Goal: Task Accomplishment & Management: Complete application form

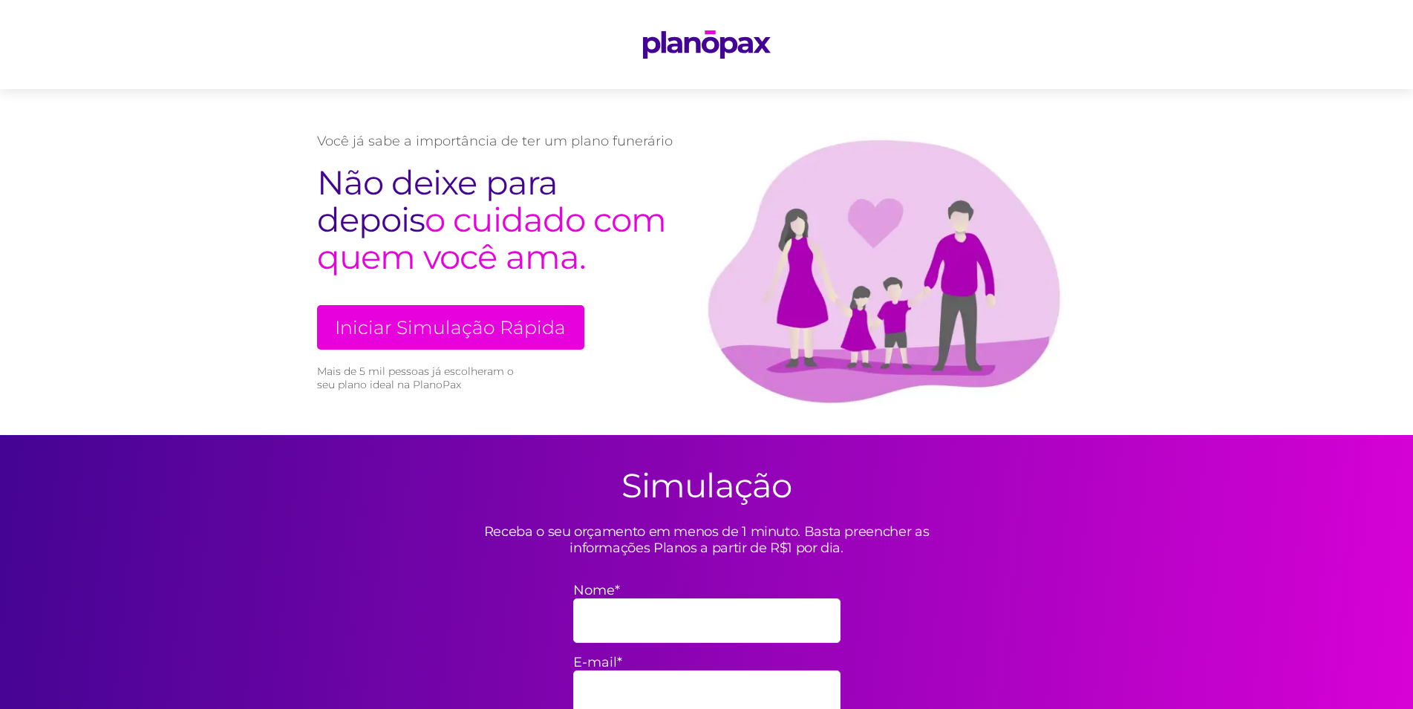
click at [461, 330] on link "Iniciar Simulação Rápida" at bounding box center [450, 327] width 267 height 45
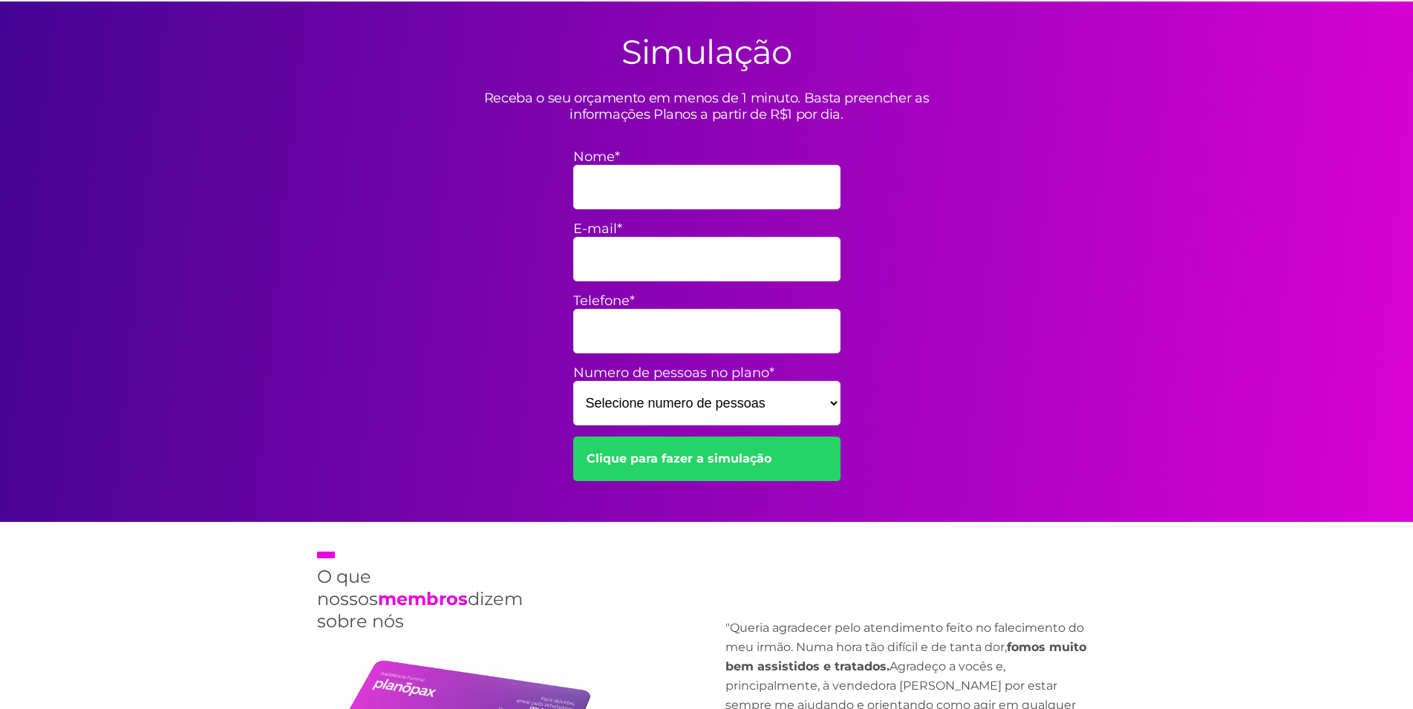
scroll to position [435, 0]
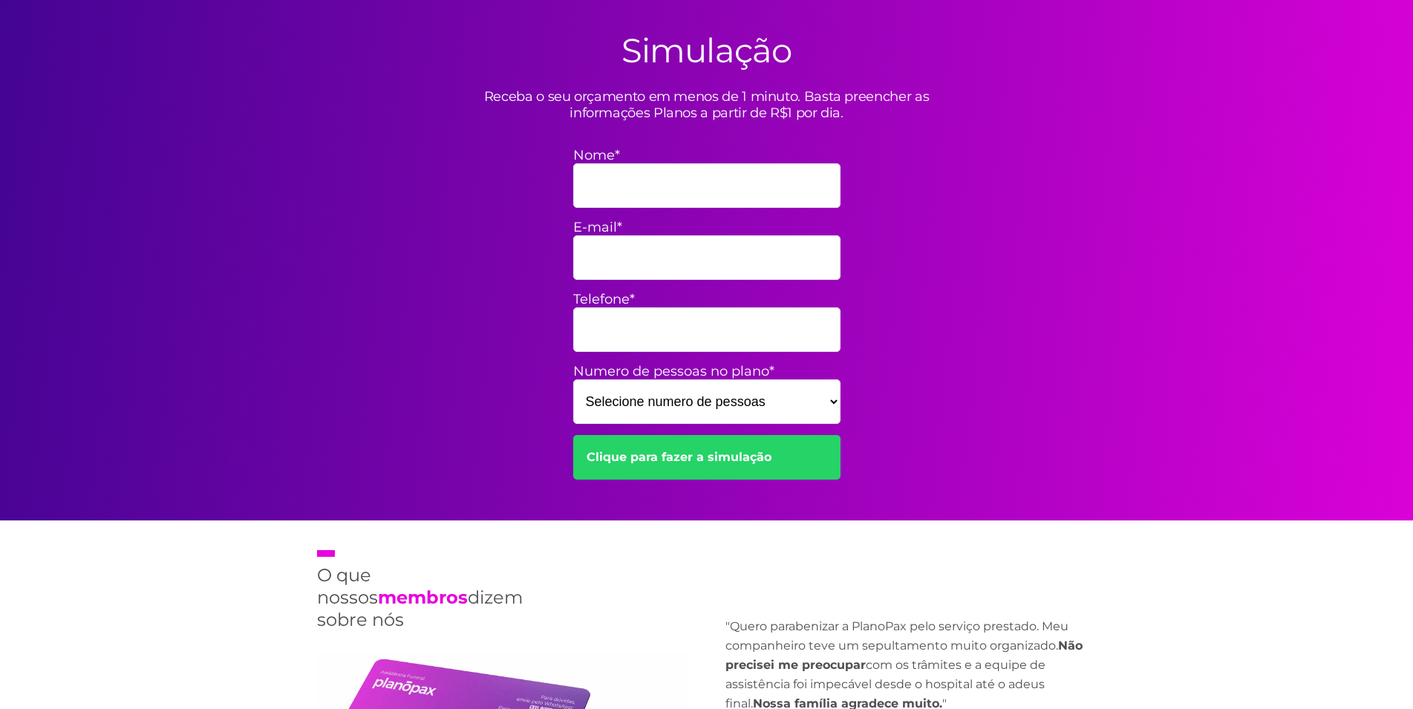
click at [573, 379] on select "Selecione numero de pessoas 1 2 3 4 5 6 7 8 9 10 11 12 13 14 15" at bounding box center [706, 401] width 267 height 45
click at [836, 402] on select "Selecione numero de pessoas 1 2 3 4 5 6 7 8 9 10 11 12 13 14 15" at bounding box center [706, 401] width 267 height 45
click at [701, 197] on input "Nome*" at bounding box center [706, 185] width 267 height 45
type input "[PERSON_NAME] dos [PERSON_NAME] [PERSON_NAME]"
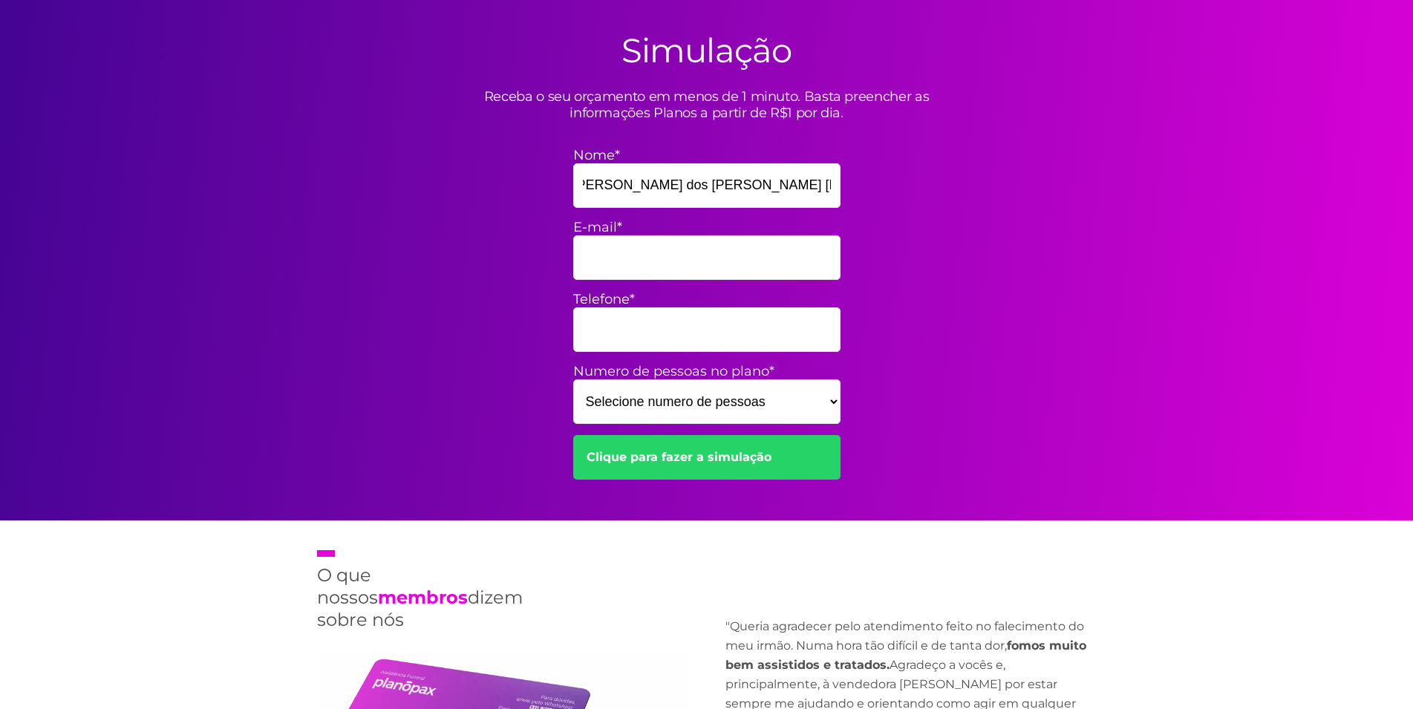
click at [710, 247] on input "E-mail*" at bounding box center [706, 257] width 267 height 45
type input "[EMAIL_ADDRESS][DOMAIN_NAME]"
click at [691, 341] on input "Telefone*" at bounding box center [706, 329] width 267 height 45
type input "9"
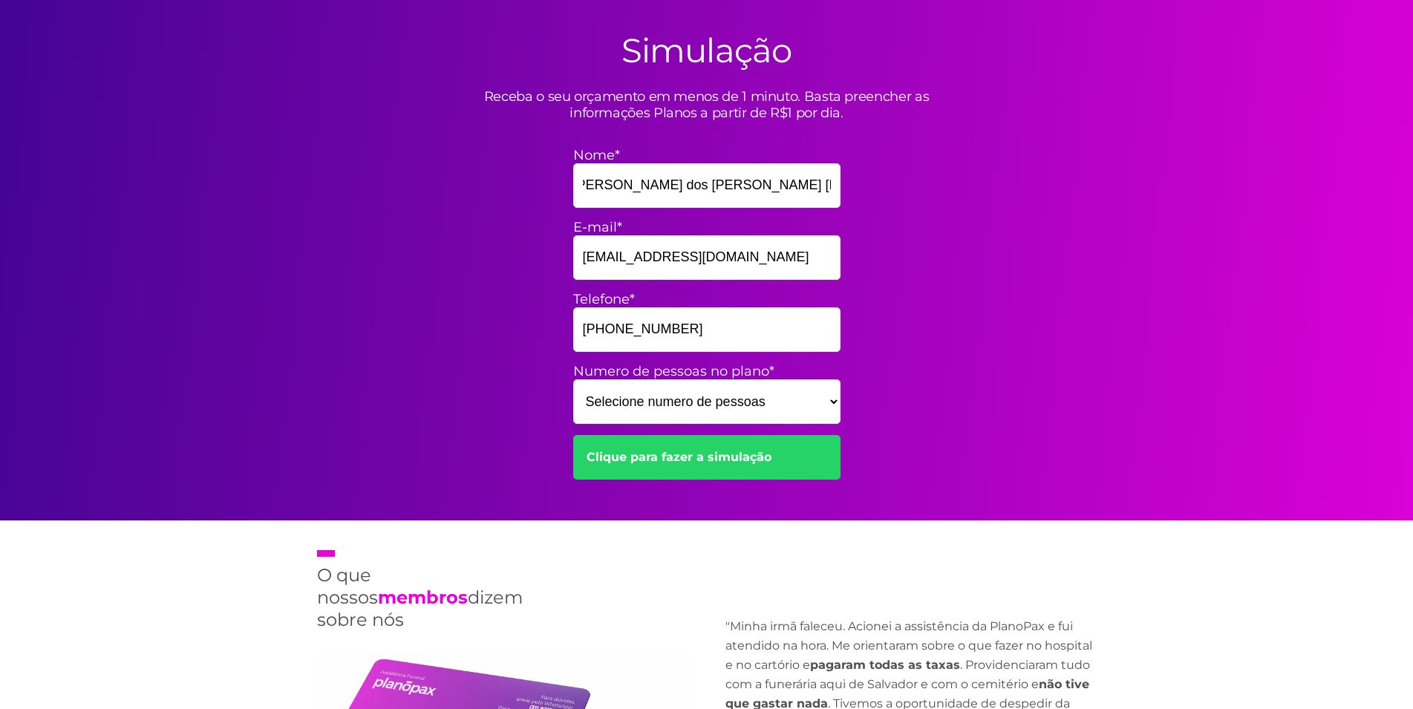
type input "[PHONE_NUMBER]"
click at [573, 379] on select "Selecione numero de pessoas 1 2 3 4 5 6 7 8 9 10 11 12 13 14 15" at bounding box center [706, 401] width 267 height 45
select select "5"
click option "5" at bounding box center [0, 0] width 0 height 0
click at [688, 459] on link "Clique para fazer a simulação" at bounding box center [706, 457] width 267 height 45
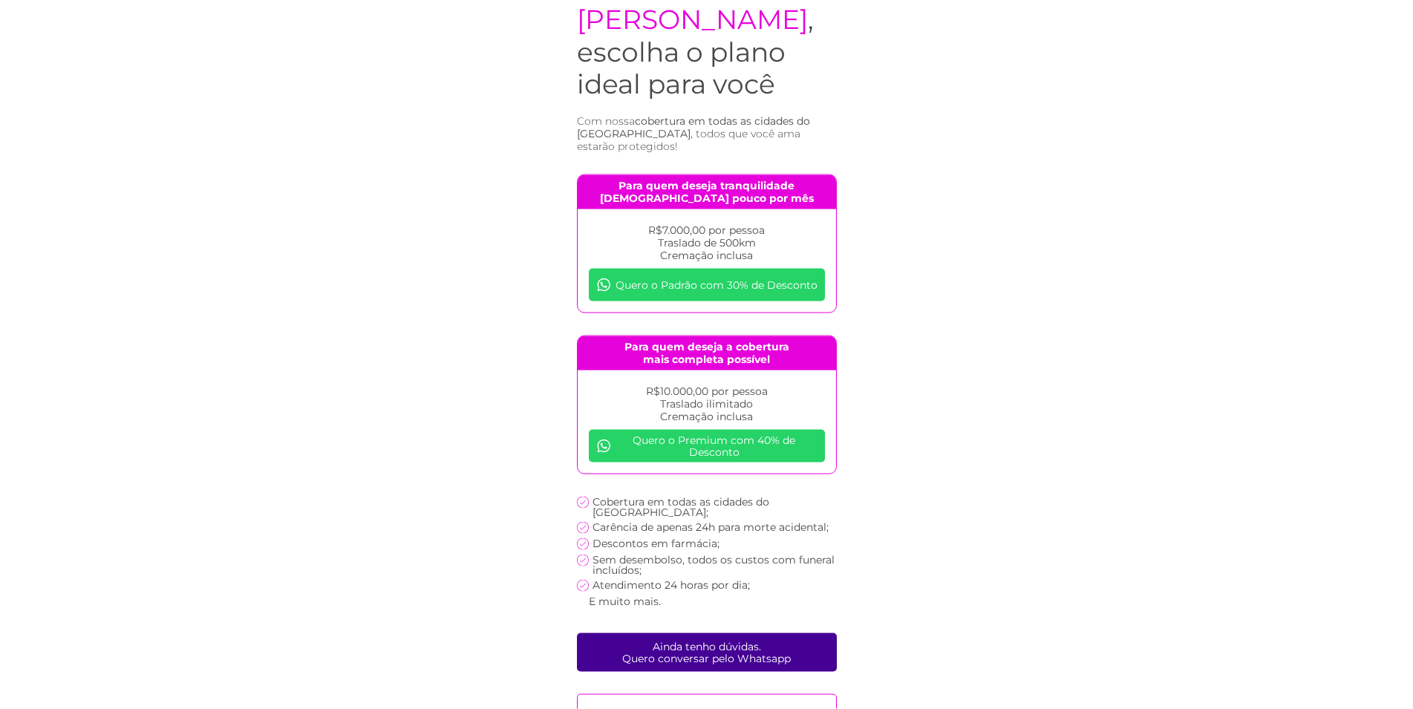
scroll to position [133, 0]
